Goal: Task Accomplishment & Management: Use online tool/utility

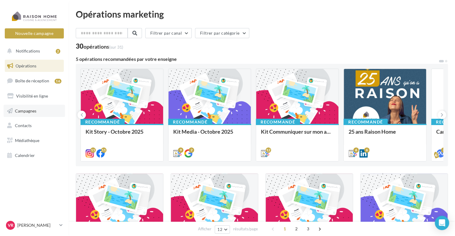
click at [32, 114] on link "Campagnes" at bounding box center [34, 111] width 61 height 13
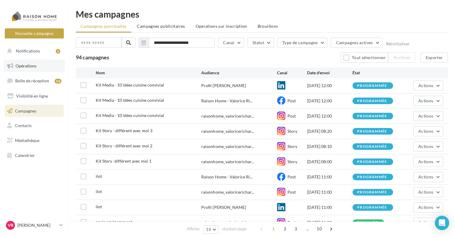
click at [28, 60] on link "Opérations" at bounding box center [34, 66] width 61 height 13
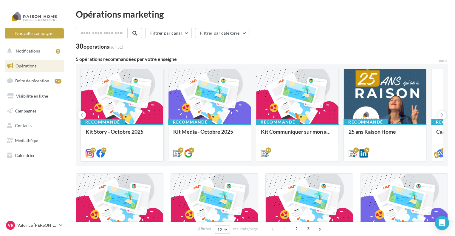
click at [127, 92] on div at bounding box center [122, 96] width 82 height 55
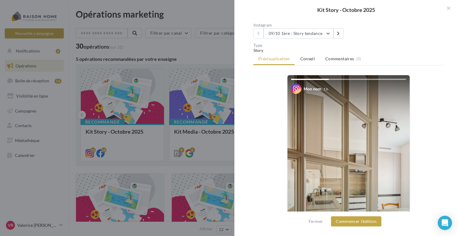
scroll to position [48, 0]
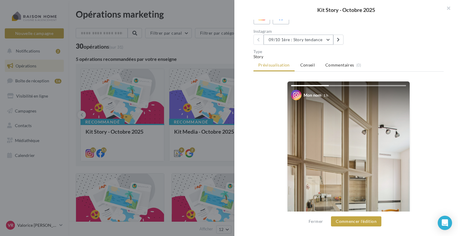
click at [331, 40] on button "09/10 1ère : Story tendance" at bounding box center [299, 40] width 70 height 10
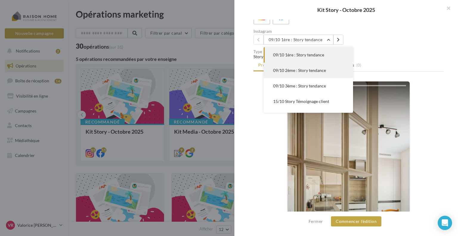
click at [316, 71] on span "09/10 2ème : Story tendance" at bounding box center [299, 70] width 53 height 5
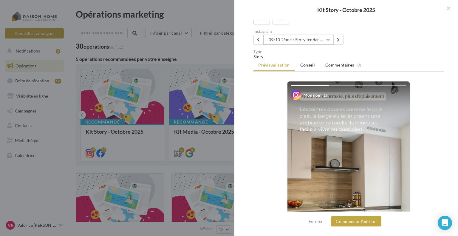
click at [307, 37] on button "09/10 2ème : Story tendance" at bounding box center [299, 40] width 70 height 10
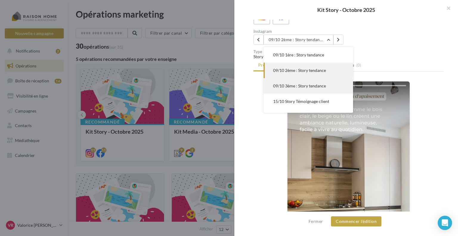
click at [304, 89] on button "09/10 3ème : Story tendance" at bounding box center [309, 86] width 90 height 16
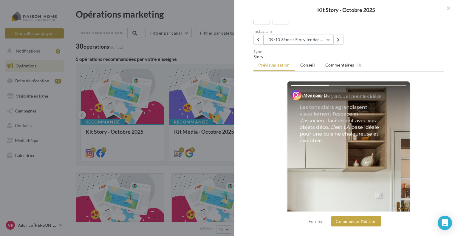
click at [309, 39] on button "09/10 3ème : Story tendance" at bounding box center [299, 40] width 70 height 10
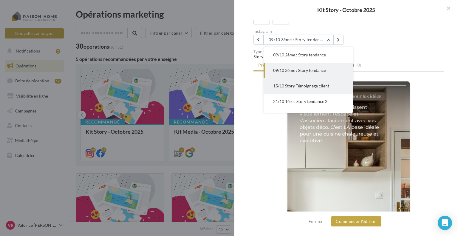
click at [300, 87] on span "15/10 Story Témoignage client" at bounding box center [301, 85] width 56 height 5
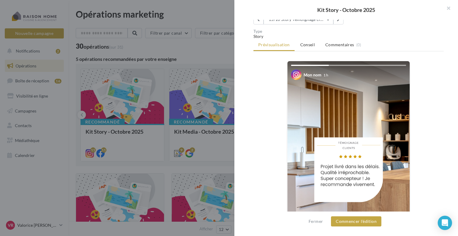
scroll to position [48, 0]
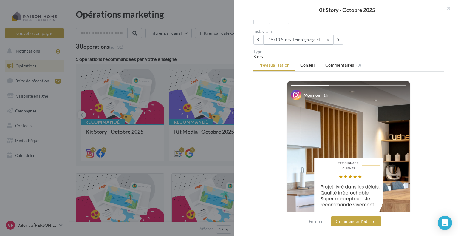
click at [292, 38] on button "15/10 Story Témoignage client" at bounding box center [299, 40] width 70 height 10
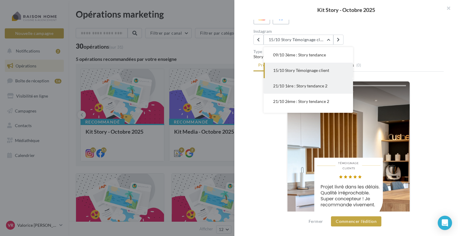
click at [286, 87] on span "21/10 1ère : Story tendance 2" at bounding box center [300, 85] width 54 height 5
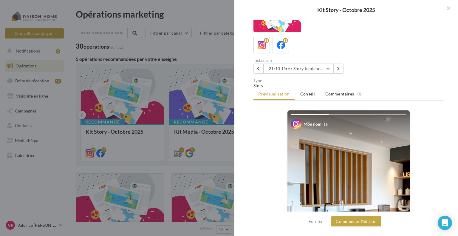
scroll to position [18, 0]
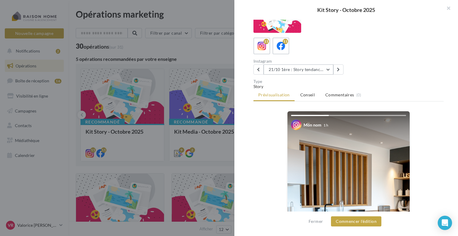
click at [288, 69] on button "21/10 1ère : Story tendance 2" at bounding box center [299, 69] width 70 height 10
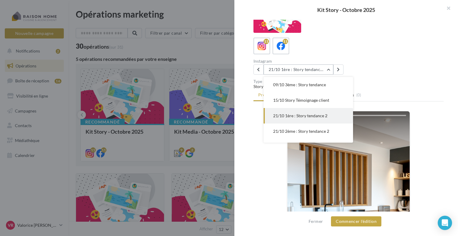
scroll to position [47, 0]
click at [306, 120] on button "21/10 2ème : Story tendance 2" at bounding box center [309, 116] width 90 height 16
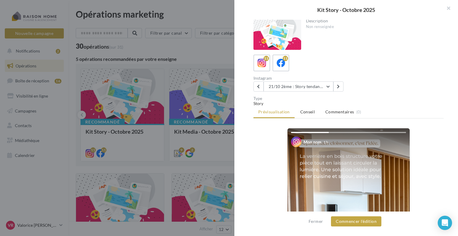
scroll to position [0, 0]
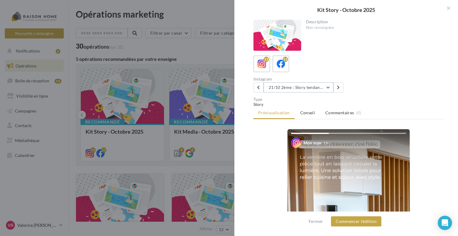
click at [308, 90] on button "21/10 2ème : Story tendance 2" at bounding box center [299, 87] width 70 height 10
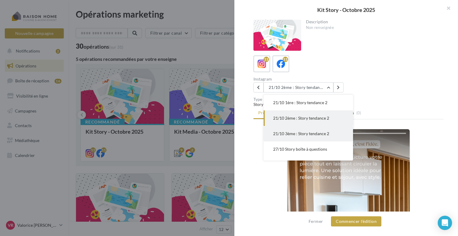
click at [315, 135] on span "21/10 3ème : Story tendance 2" at bounding box center [301, 133] width 56 height 5
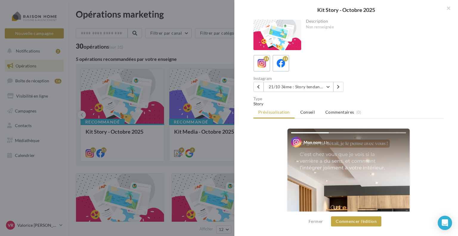
scroll to position [0, 0]
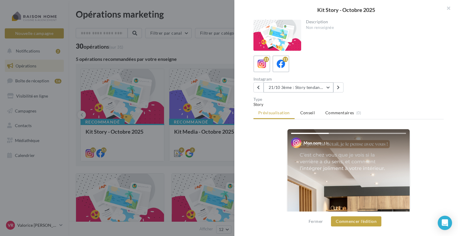
click at [314, 90] on button "21/10 3ème : Story tendance 2" at bounding box center [299, 87] width 70 height 10
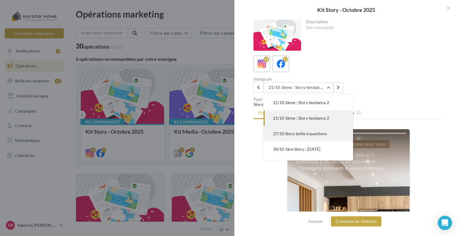
click at [315, 135] on span "27/10 Story boîte à questions" at bounding box center [300, 133] width 54 height 5
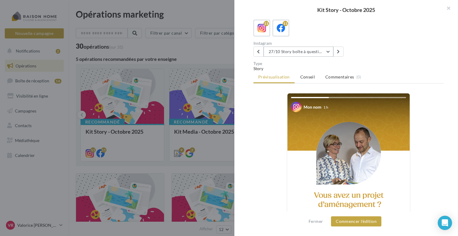
scroll to position [18, 0]
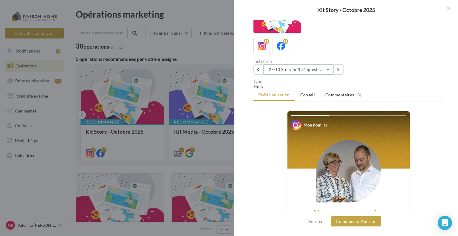
click at [310, 70] on button "27/10 Story boîte à questions" at bounding box center [299, 69] width 70 height 10
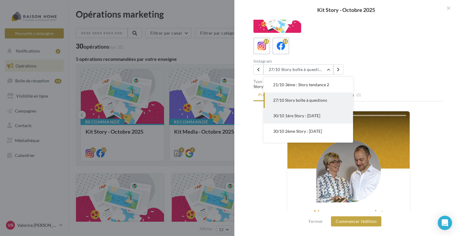
click at [310, 119] on button "30/10 1ère Story : Halloween" at bounding box center [309, 116] width 90 height 16
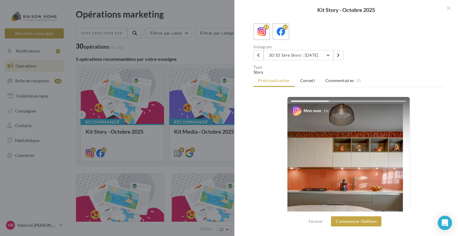
scroll to position [18, 0]
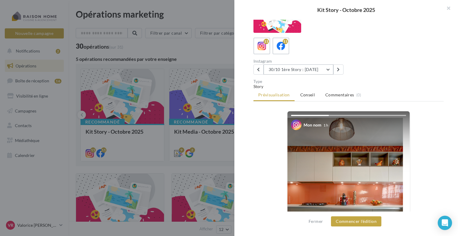
click at [326, 70] on button "30/10 1ère Story : Halloween" at bounding box center [299, 69] width 70 height 10
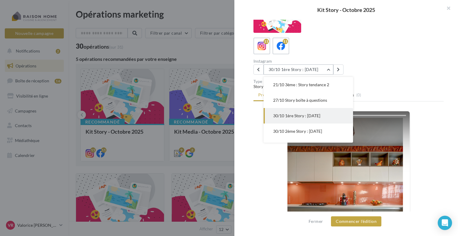
scroll to position [105, 0]
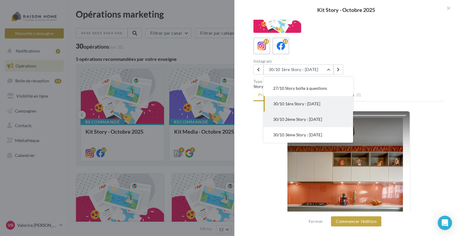
click at [305, 121] on span "30/10 2ème Story : Halloween" at bounding box center [297, 119] width 49 height 5
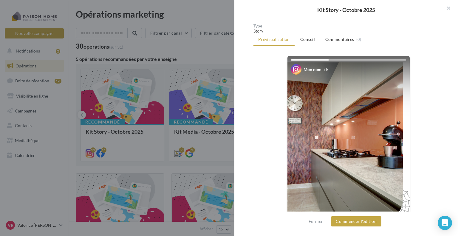
scroll to position [0, 0]
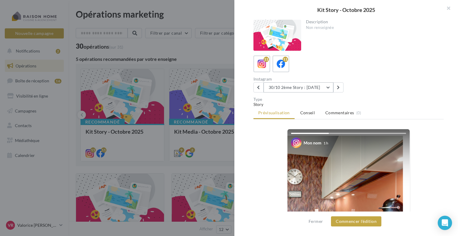
click at [309, 89] on button "30/10 2ème Story : Halloween" at bounding box center [299, 87] width 70 height 10
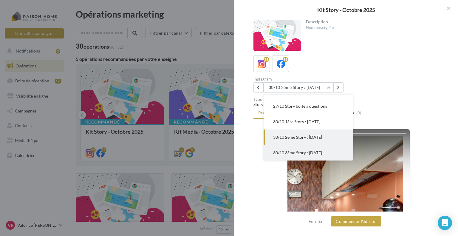
click at [308, 156] on button "30/10 3ème Story : Halloween" at bounding box center [309, 153] width 90 height 16
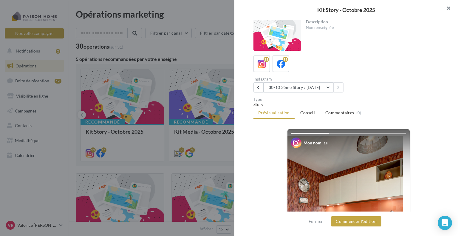
click at [451, 10] on button "button" at bounding box center [446, 9] width 24 height 18
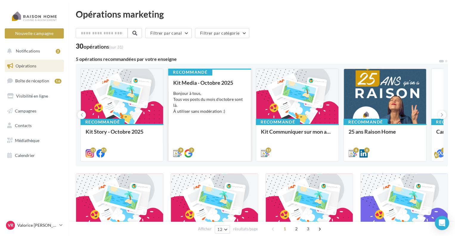
click at [215, 88] on div "Kit Media - Octobre 2025 Bonjour à tous, Tous vos posts du mois d'octobre sont …" at bounding box center [209, 118] width 73 height 76
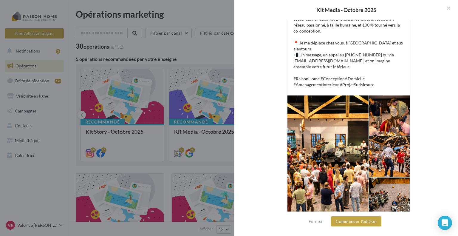
scroll to position [187, 0]
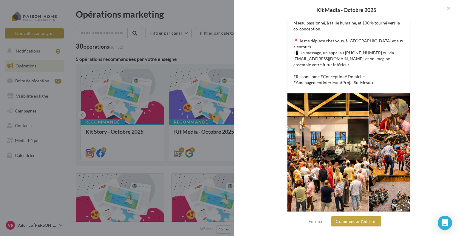
click at [399, 150] on div at bounding box center [389, 154] width 41 height 40
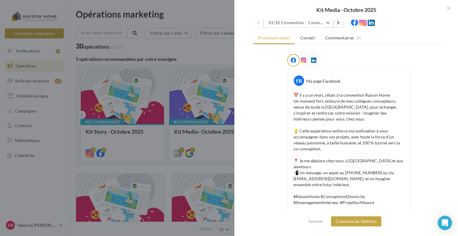
scroll to position [38, 0]
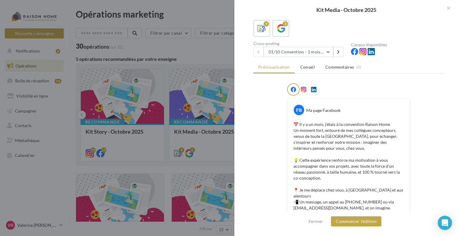
click at [304, 90] on icon at bounding box center [303, 89] width 5 height 5
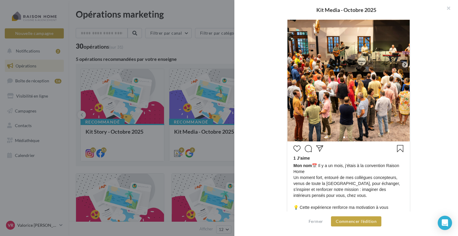
scroll to position [157, 0]
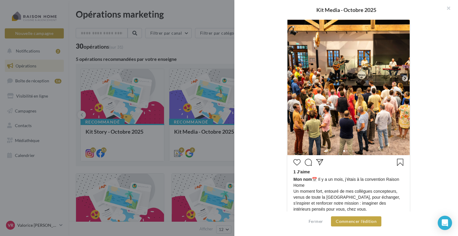
click at [403, 78] on icon at bounding box center [404, 78] width 5 height 5
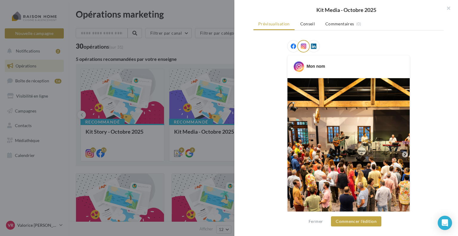
scroll to position [68, 0]
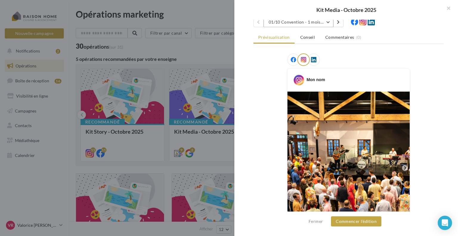
click at [330, 21] on button "01/10 Convention - 1 mois en arrière" at bounding box center [299, 22] width 70 height 10
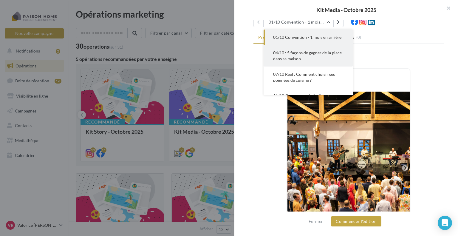
click at [323, 57] on button "04/10 : 5 façons de gagner de la place dans sa maison" at bounding box center [309, 55] width 90 height 21
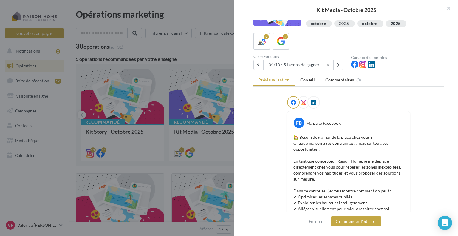
scroll to position [90, 0]
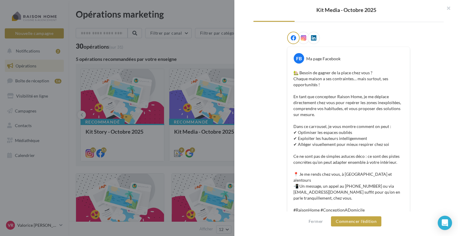
click at [301, 39] on icon at bounding box center [303, 37] width 5 height 5
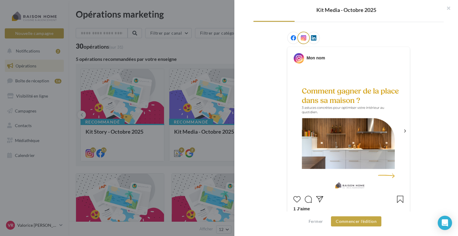
scroll to position [119, 0]
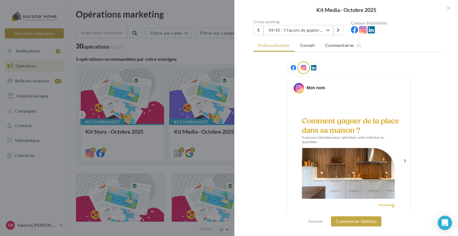
click at [288, 65] on div at bounding box center [293, 67] width 13 height 13
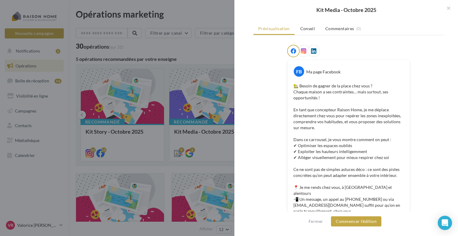
scroll to position [51, 0]
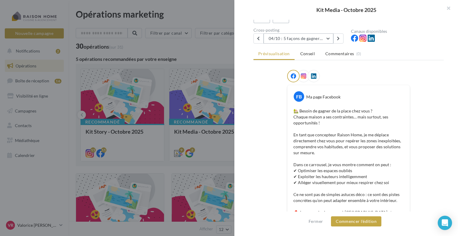
click at [330, 38] on button "04/10 : 5 façons de gagner de la place dans sa maison" at bounding box center [299, 38] width 70 height 10
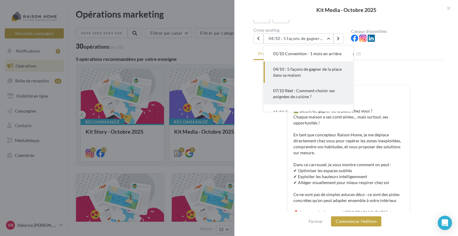
click at [314, 96] on button "07/10 Réel : Comment choisir ses poignées de cuisine ?" at bounding box center [309, 93] width 90 height 21
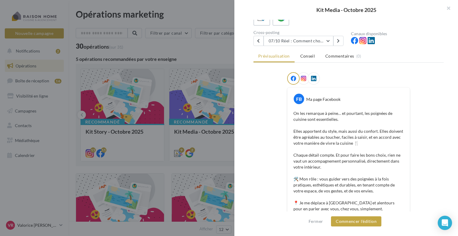
scroll to position [0, 0]
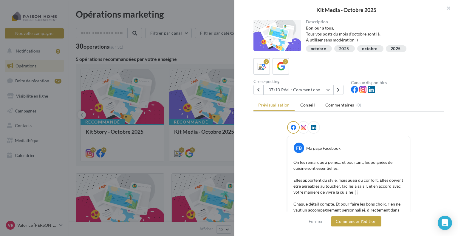
click at [330, 90] on button "07/10 Réel : Comment choisir ses poignées de cuisine ?" at bounding box center [299, 90] width 70 height 10
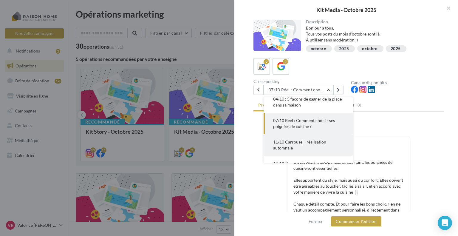
click at [323, 148] on button "11/10 Carrousel : réalisation automnale" at bounding box center [309, 144] width 90 height 21
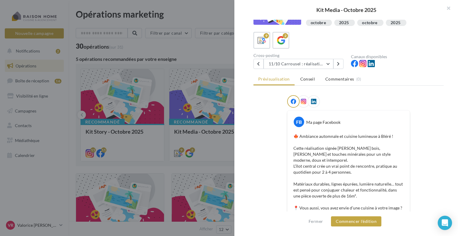
scroll to position [0, 0]
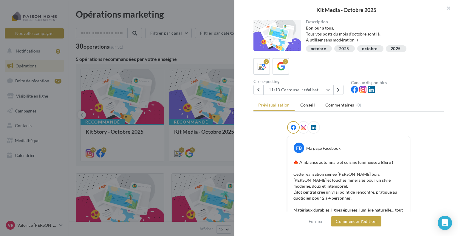
click at [301, 128] on icon at bounding box center [303, 127] width 5 height 5
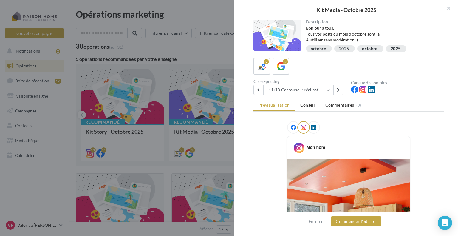
click at [328, 90] on button "11/10 Carrousel : réalisation automnale" at bounding box center [299, 90] width 70 height 10
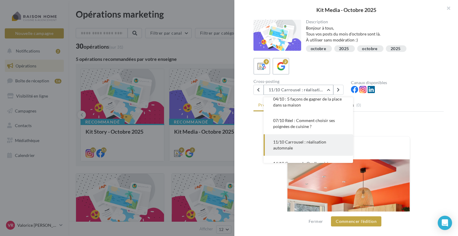
scroll to position [43, 0]
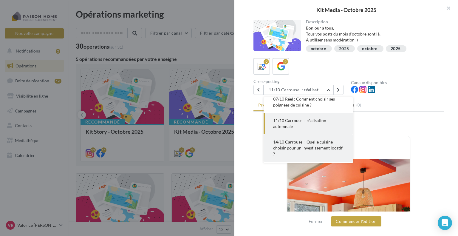
click at [324, 151] on button "14/10 Carrousel : Quelle cuisine choisir pour un investissement locatif ?" at bounding box center [309, 147] width 90 height 27
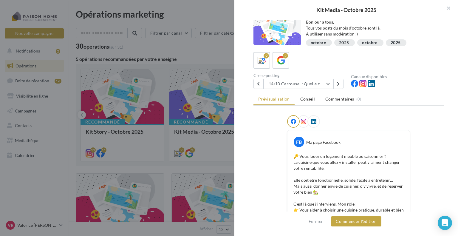
scroll to position [0, 0]
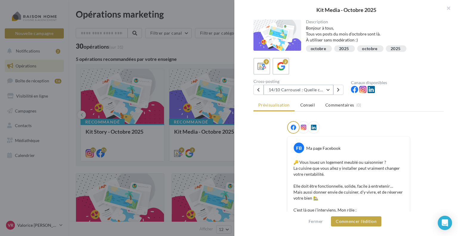
click at [328, 91] on button "14/10 Carrousel : Quelle cuisine choisir pour un investissement locatif ?" at bounding box center [299, 90] width 70 height 10
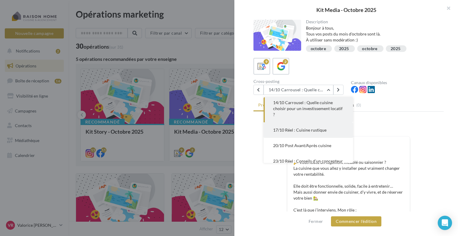
click at [320, 134] on button "17/10 Réel : Cuisine rustique" at bounding box center [309, 130] width 90 height 16
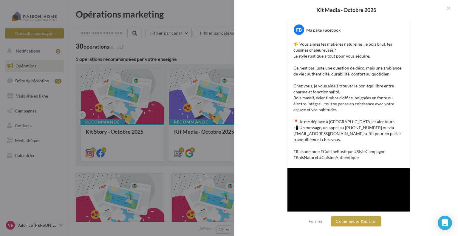
scroll to position [29, 0]
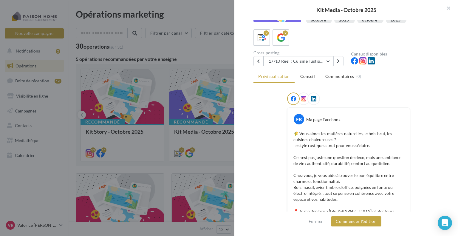
click at [329, 61] on button "17/10 Réel : Cuisine rustique" at bounding box center [299, 61] width 70 height 10
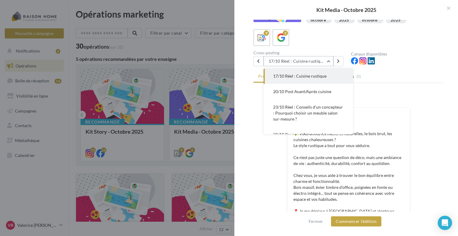
scroll to position [122, 0]
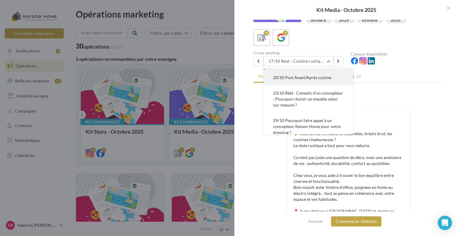
click at [320, 79] on span "20/10 Post Avant/Après cuisine" at bounding box center [302, 77] width 58 height 5
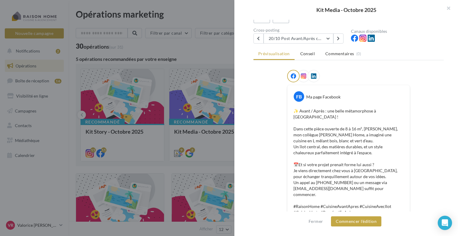
scroll to position [32, 0]
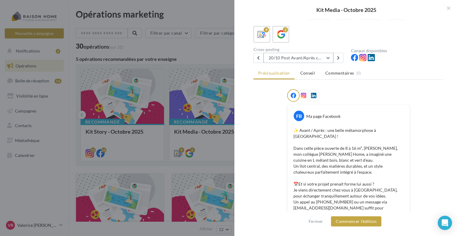
click at [326, 57] on button "20/10 Post Avant/Après cuisine" at bounding box center [299, 58] width 70 height 10
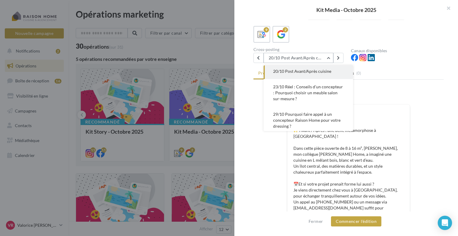
scroll to position [128, 0]
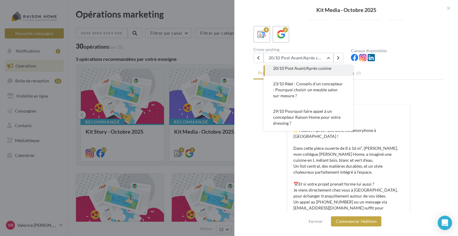
click at [315, 90] on span "23/10 Réel : Conseils d’un concepteur : Pourquoi choisir un meuble salon sur-me…" at bounding box center [308, 89] width 70 height 17
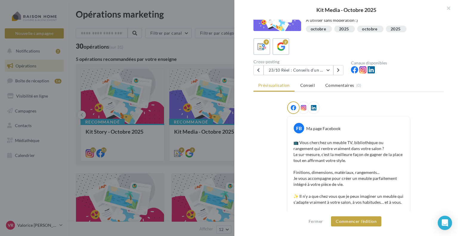
scroll to position [0, 0]
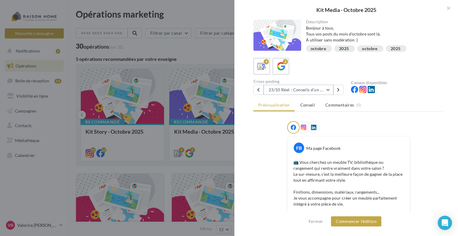
click at [326, 88] on button "23/10 Réel : Conseils d’un concepteur : Pourquoi choisir un meuble salon sur-me…" at bounding box center [299, 90] width 70 height 10
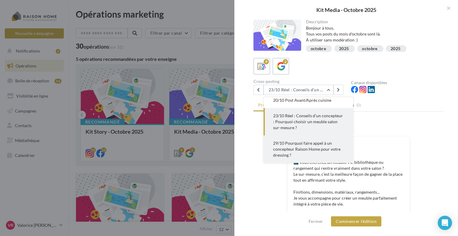
click at [333, 149] on span "29/10 Pourquoi faire appel à un concepteur Raison Home pour votre dressing ?" at bounding box center [306, 149] width 67 height 17
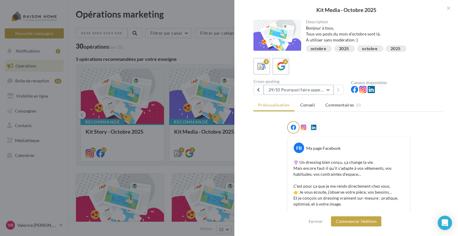
click at [328, 89] on button "29/10 Pourquoi faire appel à un concepteur Raison Home pour votre dressing ?" at bounding box center [299, 90] width 70 height 10
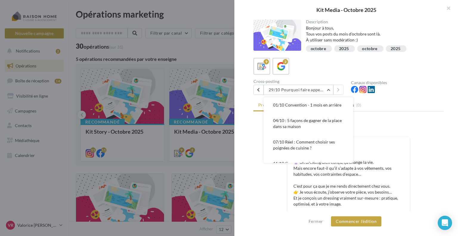
click at [391, 114] on div "Prévisualisation Conseil Commentaires (0) FB Ma page Facebook 👚 Un dressing bie…" at bounding box center [349, 160] width 190 height 120
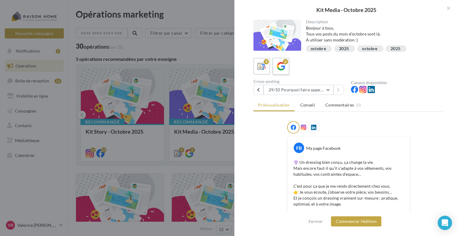
click at [276, 68] on div "2" at bounding box center [281, 66] width 11 height 11
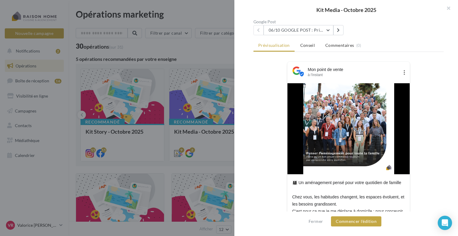
scroll to position [44, 0]
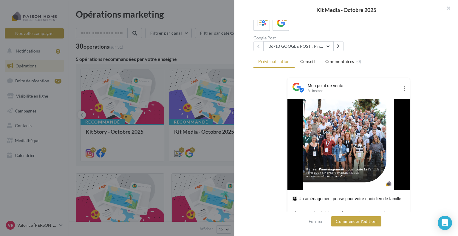
click at [327, 45] on button "06/10 GOOGLE POST : Prise de contact (valeur famille)" at bounding box center [299, 46] width 70 height 10
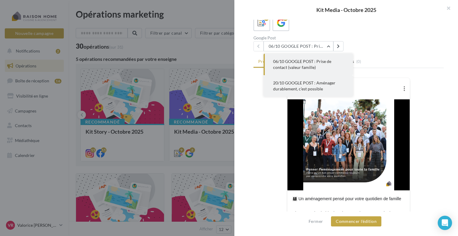
click at [312, 83] on span "20/10 GOOGLE POST : Aménager durablement, c’est possible" at bounding box center [304, 85] width 62 height 11
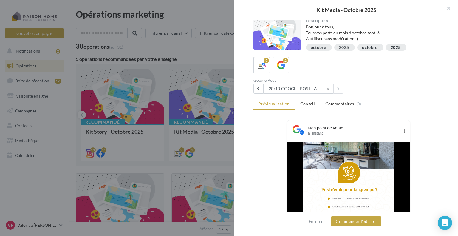
scroll to position [0, 0]
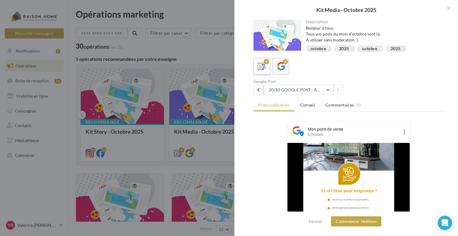
click at [260, 66] on icon at bounding box center [262, 66] width 9 height 9
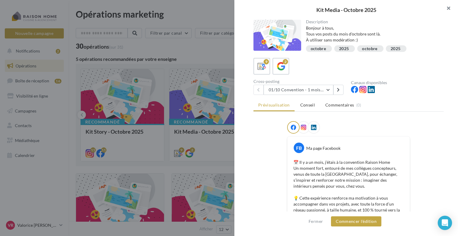
click at [450, 8] on button "button" at bounding box center [446, 9] width 24 height 18
